Goal: Task Accomplishment & Management: Use online tool/utility

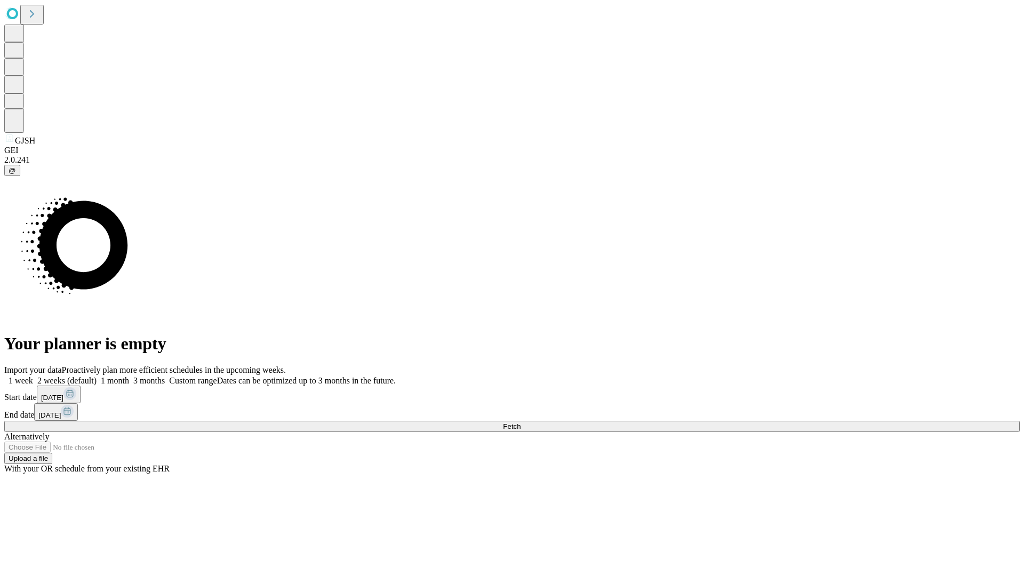
click at [521, 422] on span "Fetch" at bounding box center [512, 426] width 18 height 8
